Goal: Information Seeking & Learning: Learn about a topic

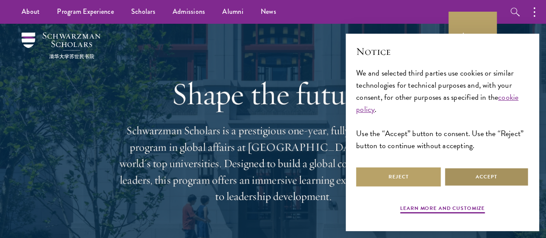
click at [471, 171] on button "Accept" at bounding box center [486, 176] width 85 height 19
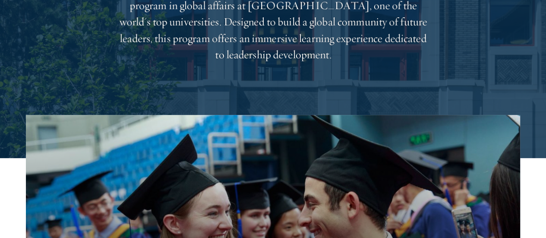
scroll to position [216, 0]
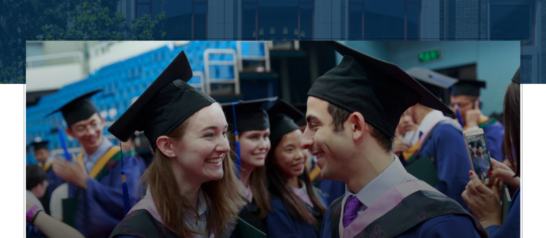
click at [458, 80] on button "Why Choose Schwarzman Scholars?" at bounding box center [273, 180] width 494 height 278
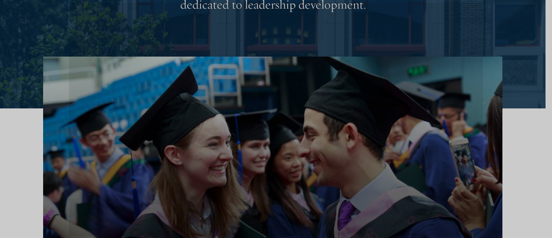
click at [458, 80] on div at bounding box center [276, 119] width 414 height 233
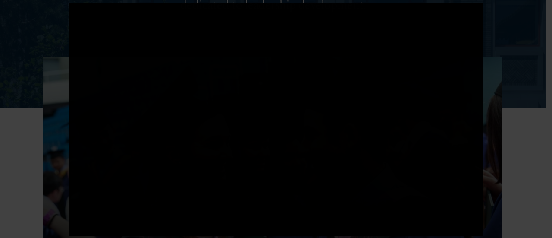
click at [458, 80] on div at bounding box center [276, 119] width 414 height 233
drag, startPoint x: 458, startPoint y: 80, endPoint x: 453, endPoint y: 70, distance: 11.2
click at [453, 70] on button "Why Choose Schwarzman Scholars?" at bounding box center [272, 186] width 459 height 258
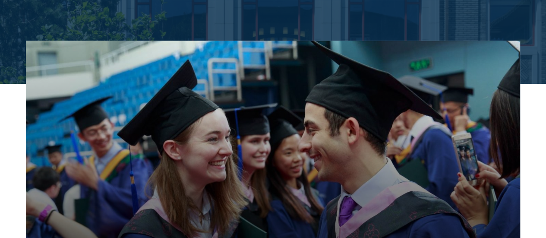
drag, startPoint x: 424, startPoint y: 37, endPoint x: 386, endPoint y: 31, distance: 38.5
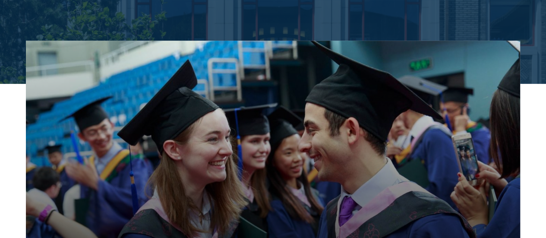
drag, startPoint x: 316, startPoint y: 146, endPoint x: 262, endPoint y: 247, distance: 114.2
drag, startPoint x: 262, startPoint y: 247, endPoint x: 257, endPoint y: 252, distance: 7.3
